Goal: Understand process/instructions

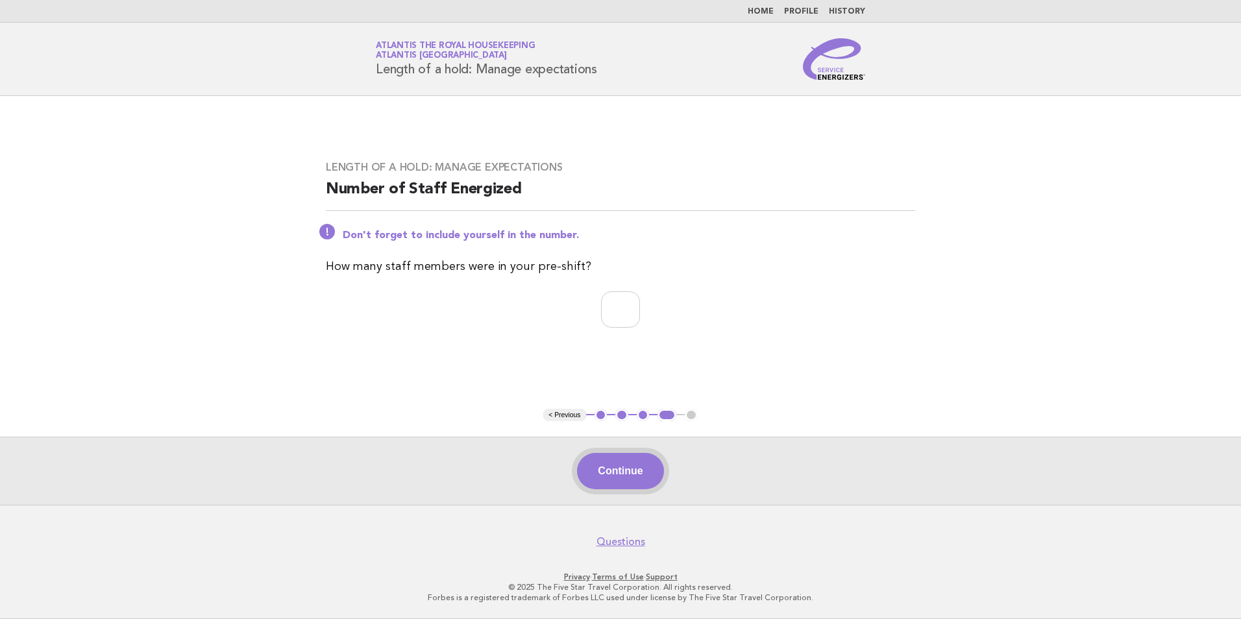
type input "**"
click at [631, 465] on button "Continue" at bounding box center [620, 471] width 86 height 36
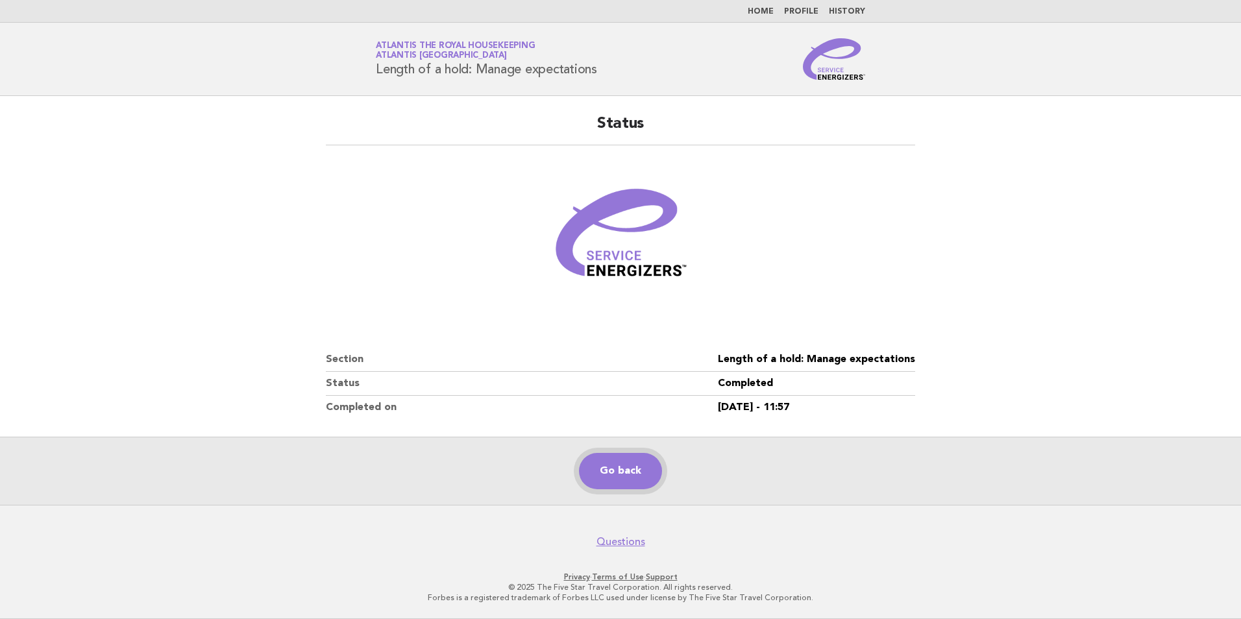
click at [627, 468] on link "Go back" at bounding box center [620, 471] width 83 height 36
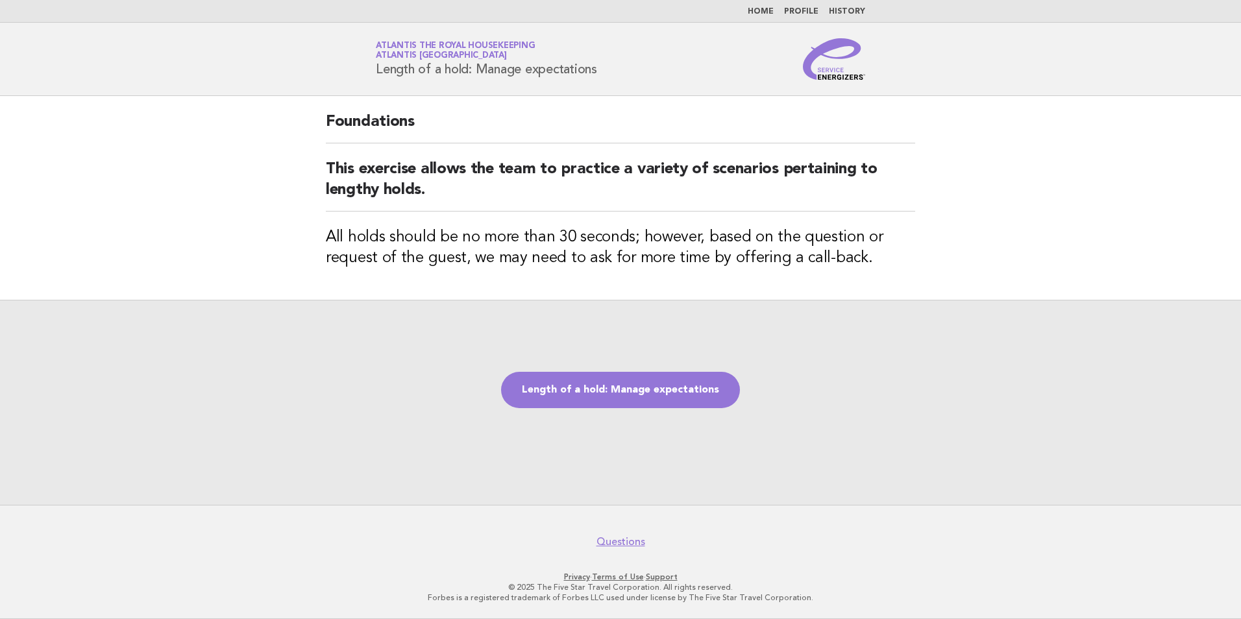
click at [768, 11] on link "Home" at bounding box center [761, 12] width 26 height 8
